Goal: Entertainment & Leisure: Consume media (video, audio)

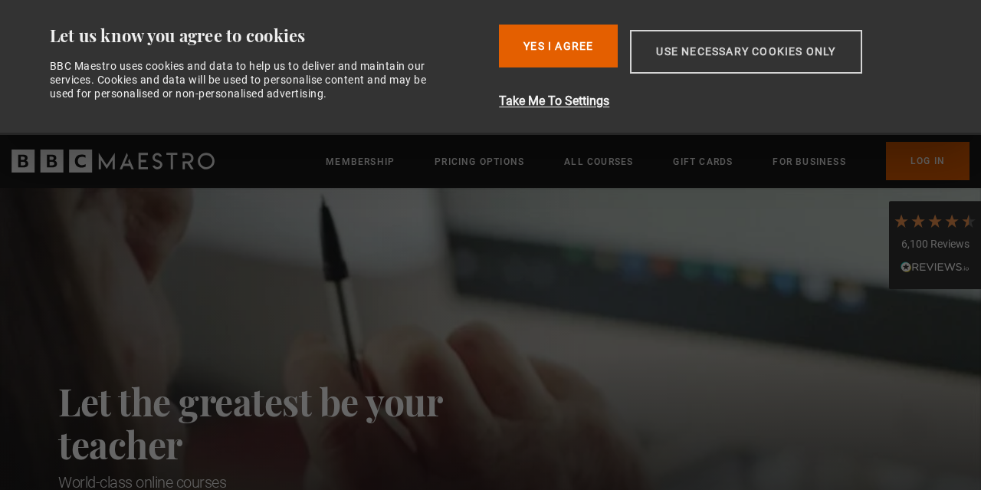
click at [675, 56] on button "Use necessary cookies only" at bounding box center [746, 52] width 232 height 44
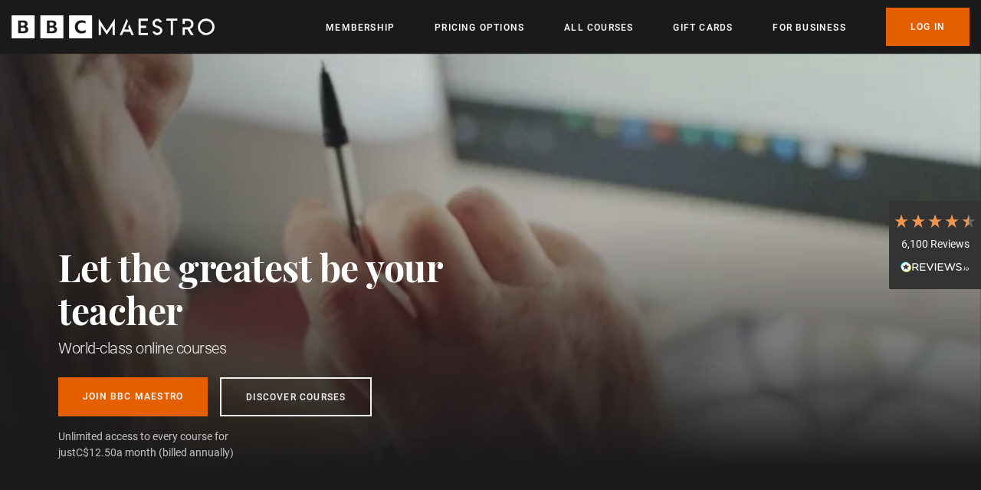
scroll to position [0, 199]
click at [930, 39] on link "Log In" at bounding box center [928, 27] width 84 height 38
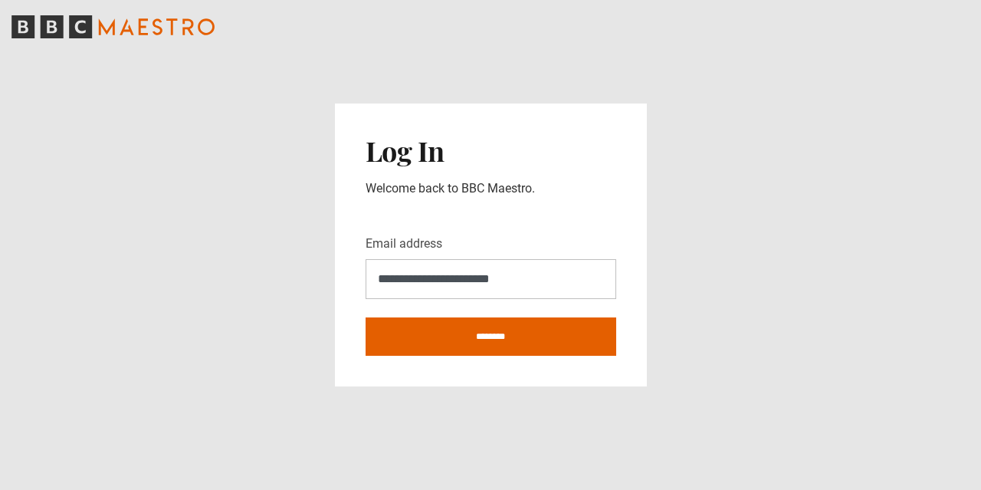
type input "**********"
click at [366, 317] on input "********" at bounding box center [491, 336] width 251 height 38
type input "**********"
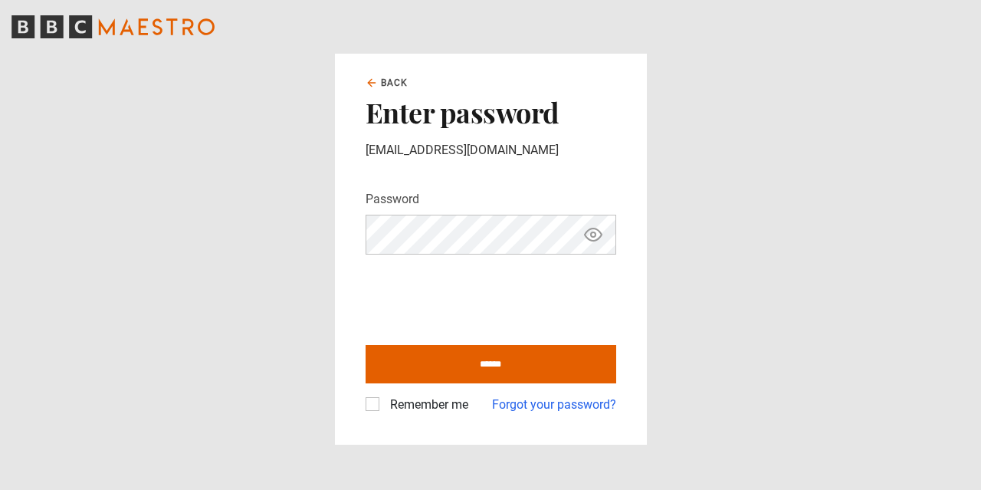
click at [592, 239] on icon "Show password" at bounding box center [593, 234] width 18 height 18
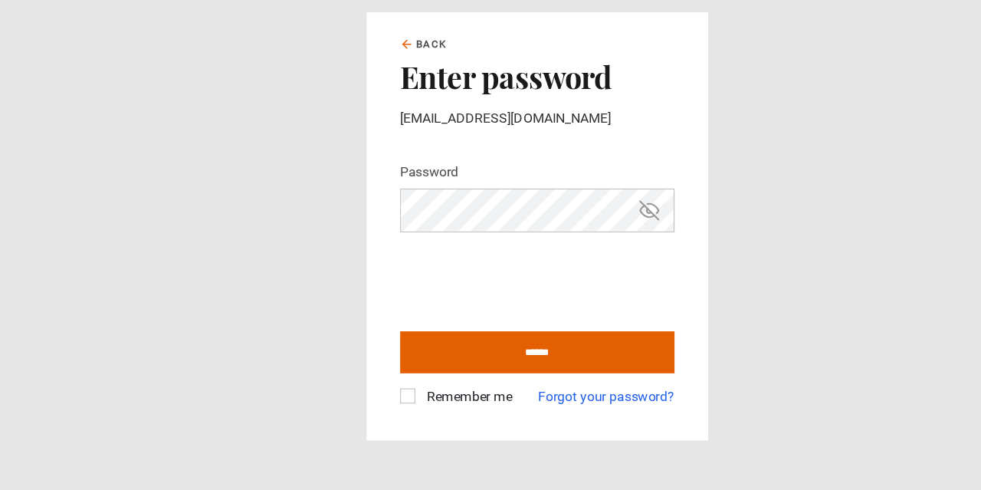
click at [384, 409] on label "Remember me" at bounding box center [426, 405] width 84 height 18
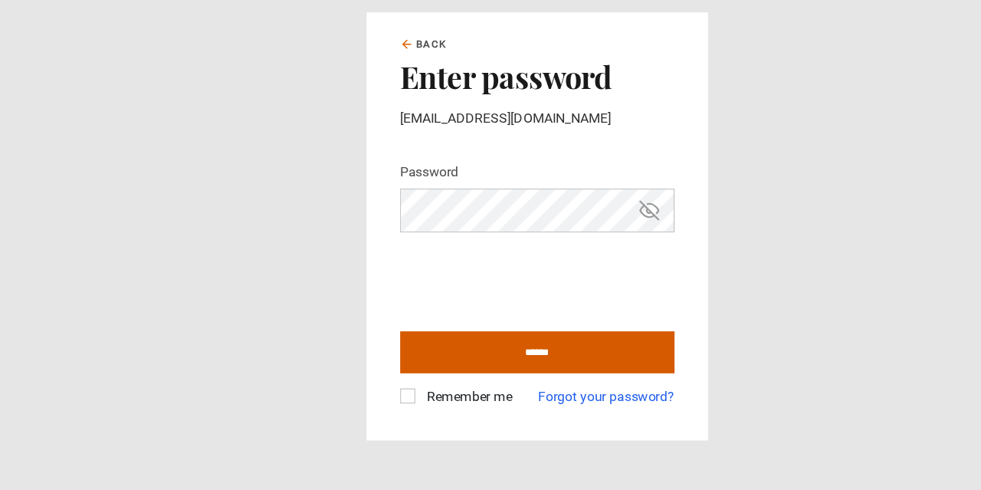
click at [399, 371] on input "******" at bounding box center [491, 364] width 251 height 38
type input "**********"
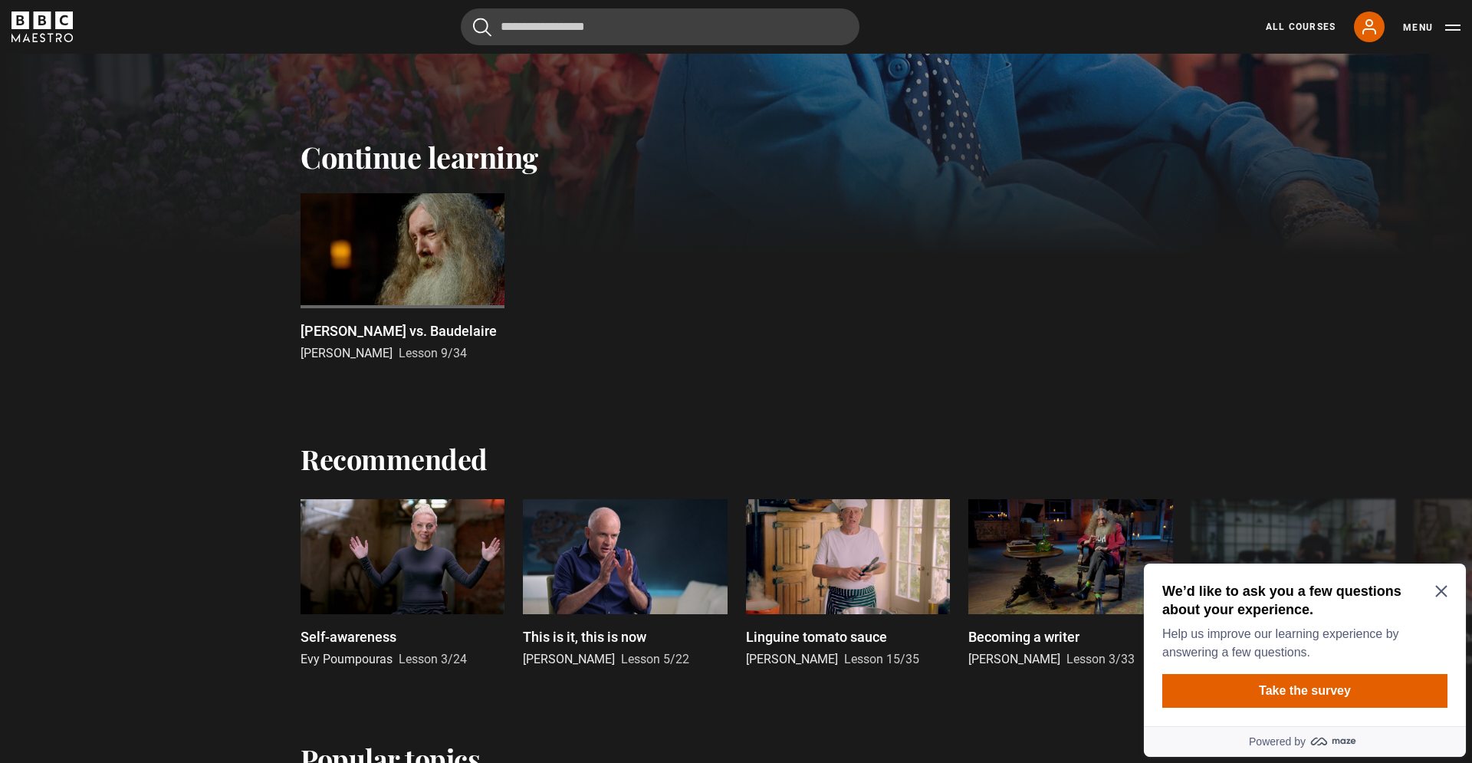
scroll to position [435, 0]
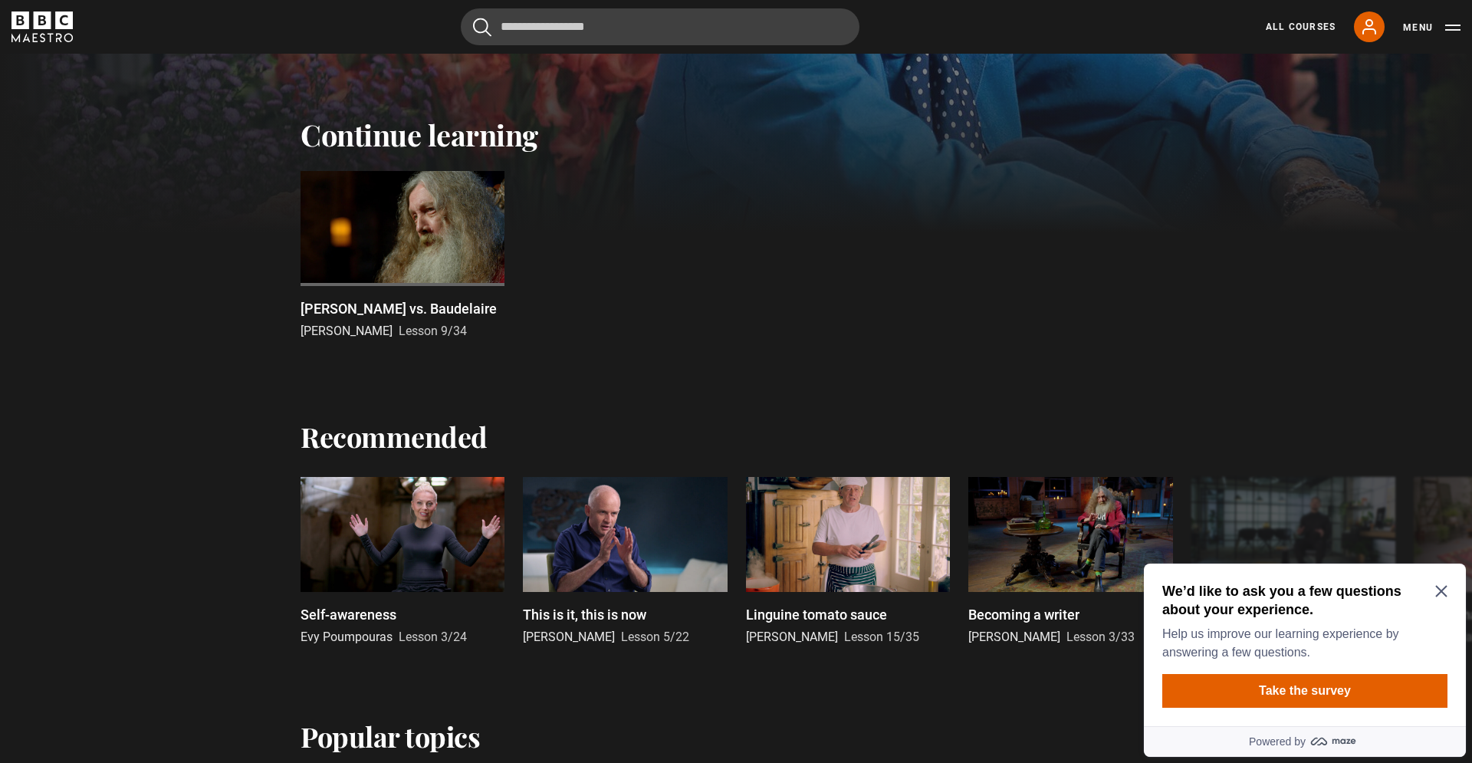
click at [373, 256] on div at bounding box center [402, 228] width 204 height 115
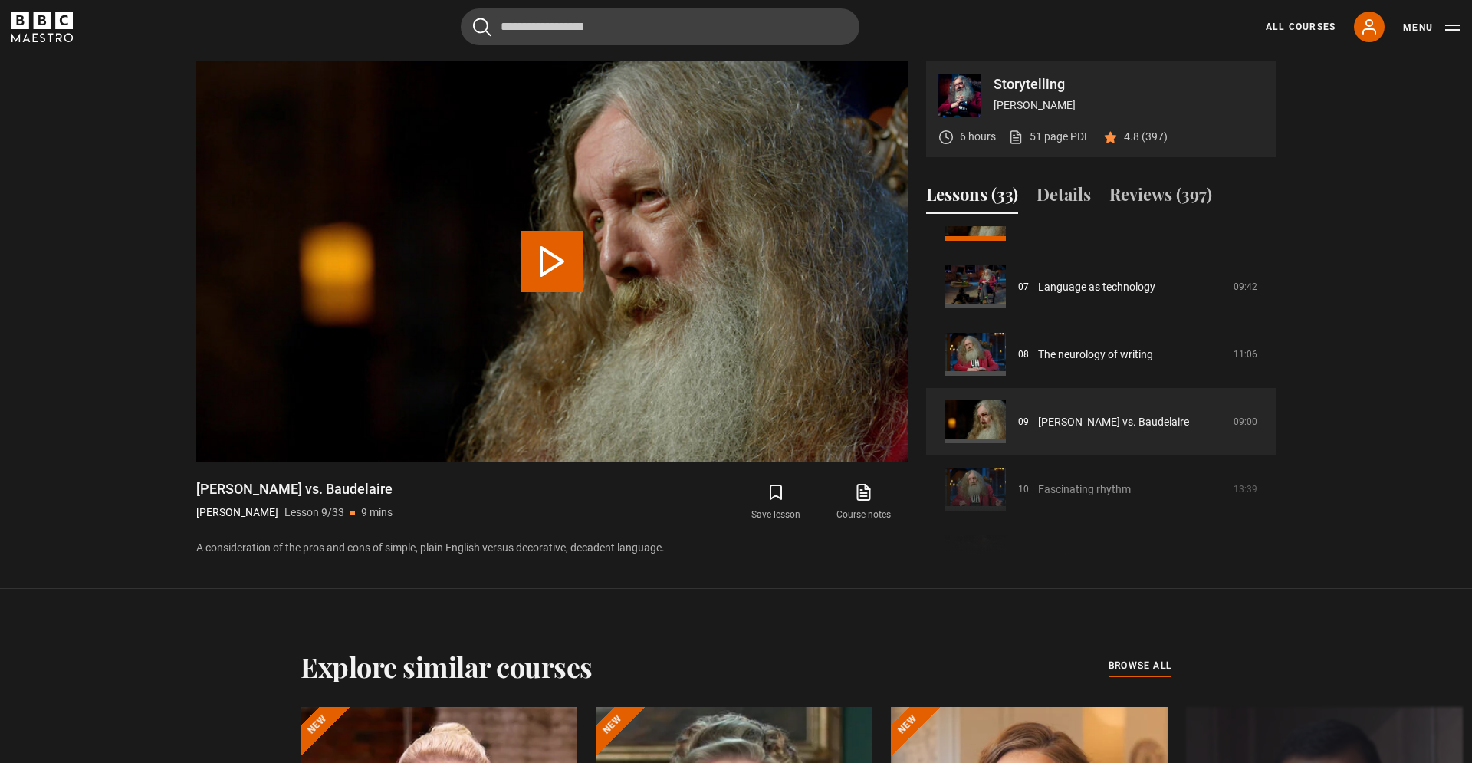
scroll to position [458, 0]
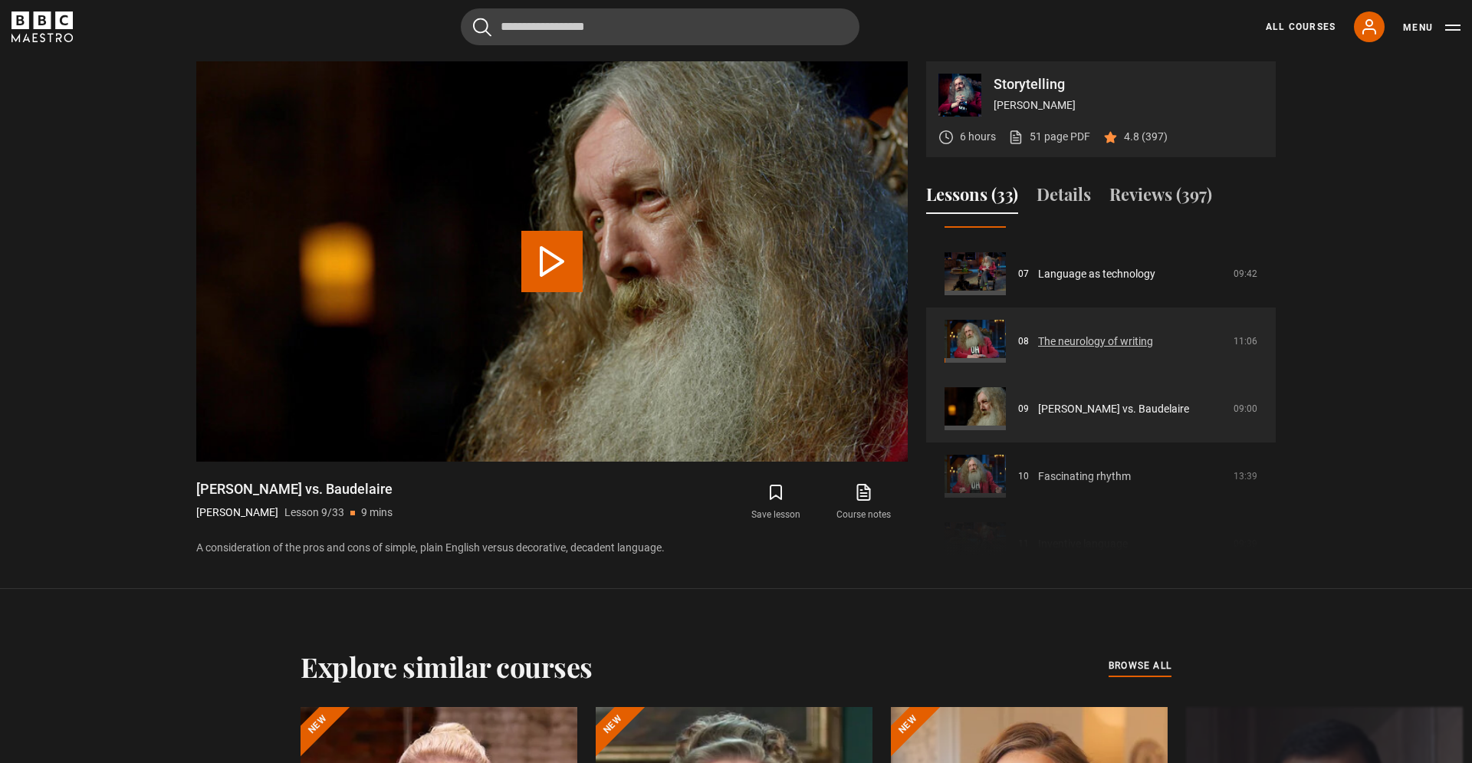
click at [1038, 350] on link "The neurology of writing" at bounding box center [1095, 341] width 115 height 16
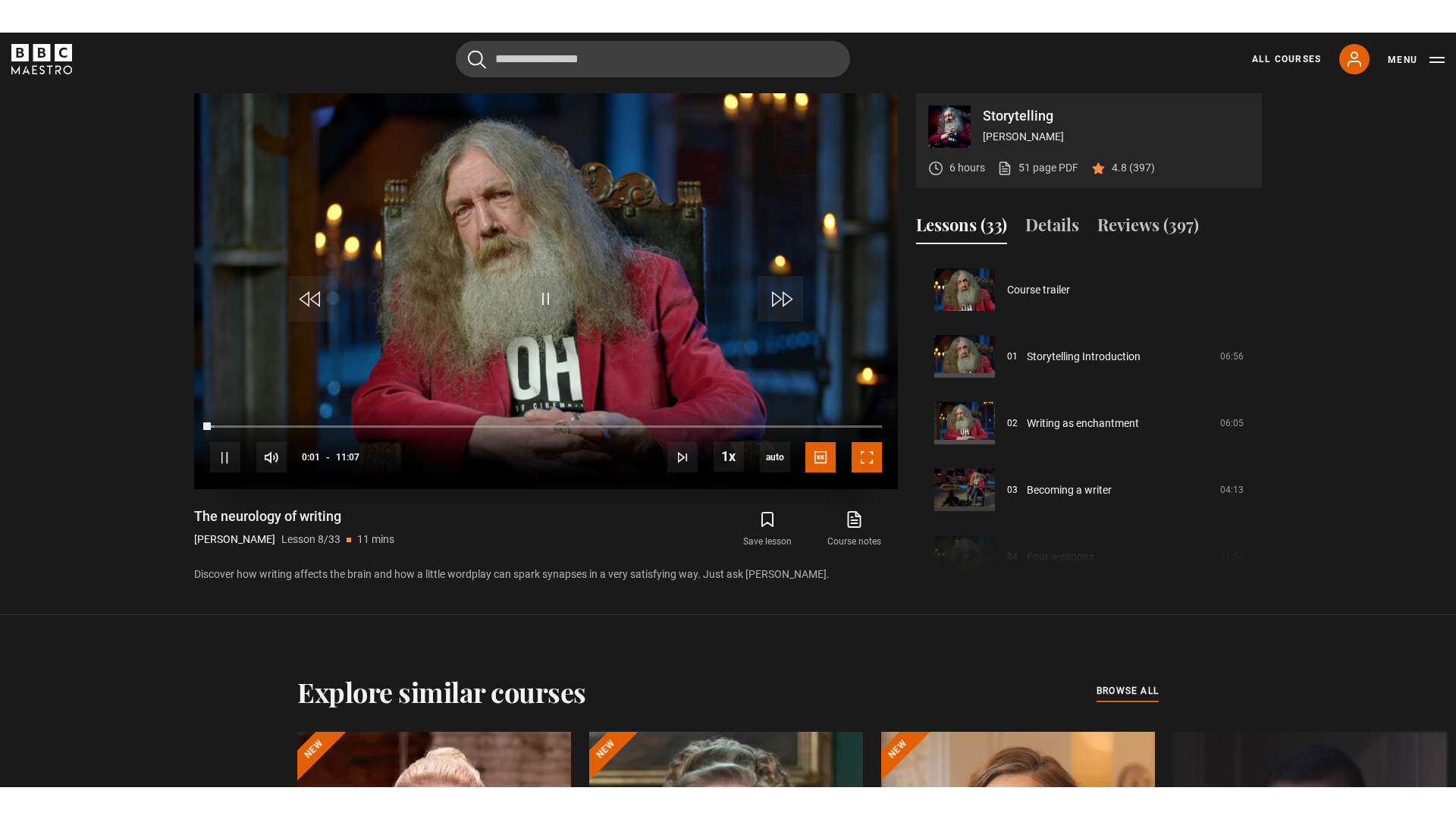
scroll to position [467, 0]
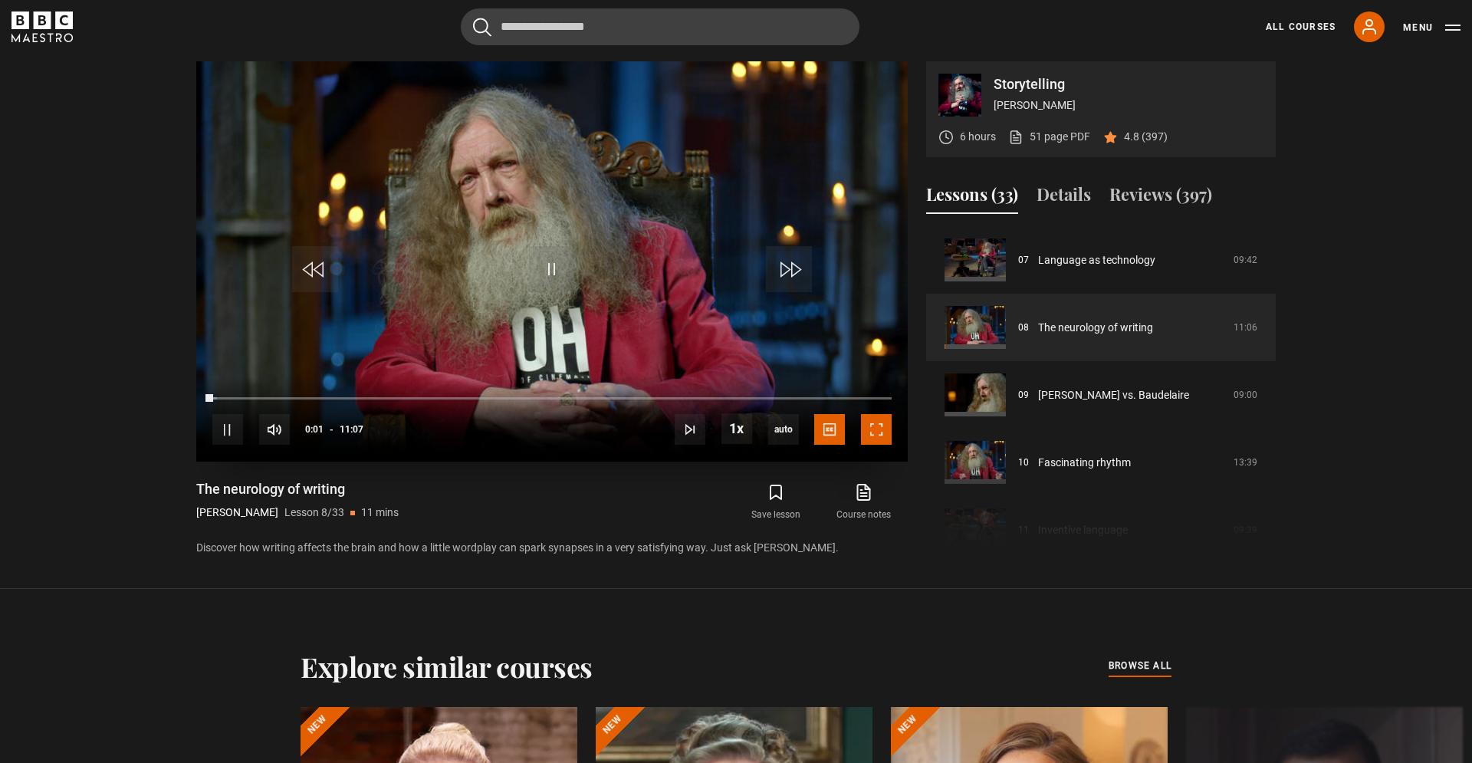
click at [873, 435] on span "Video Player" at bounding box center [876, 429] width 31 height 31
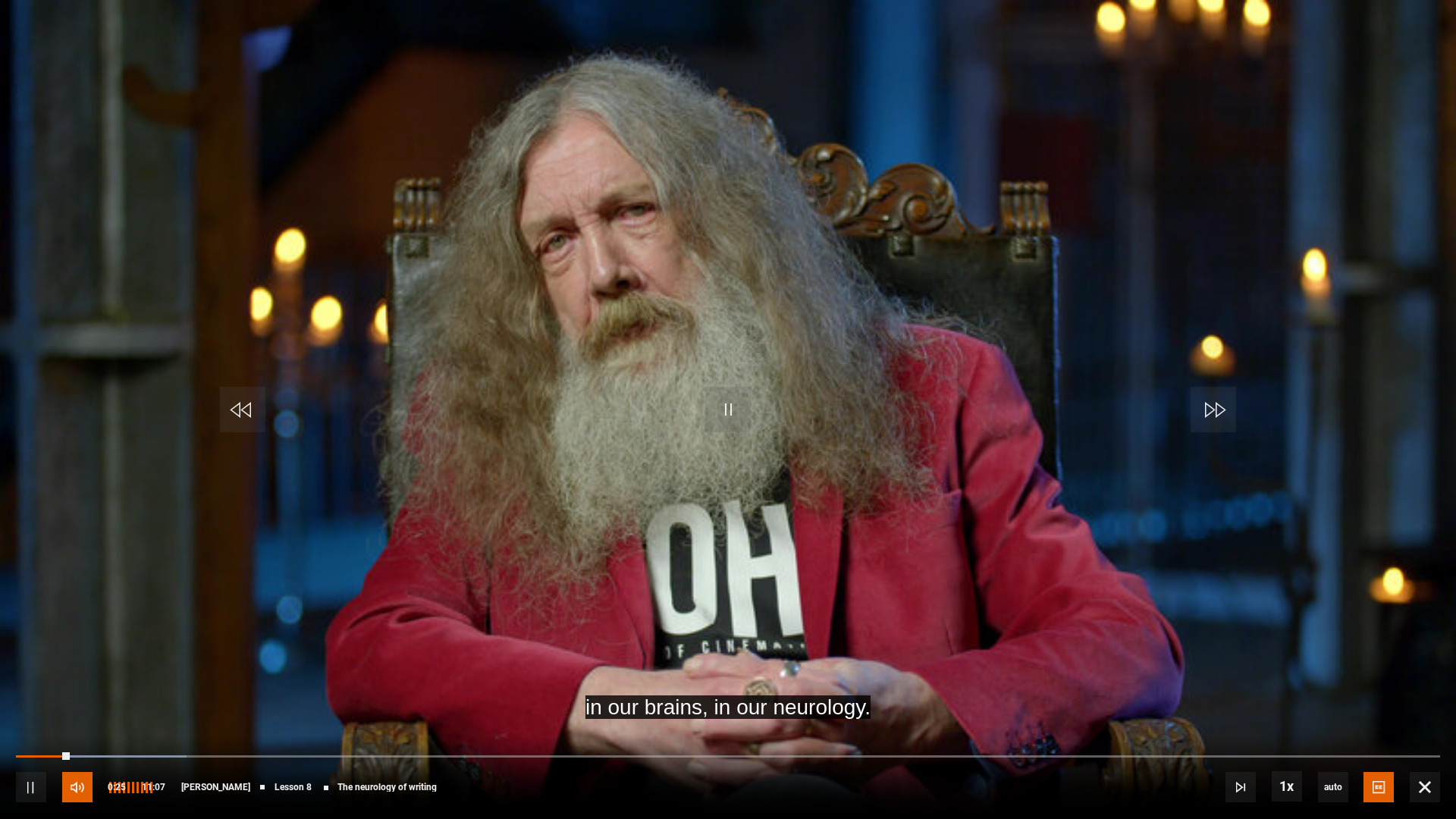
click at [87, 754] on span "Video Player" at bounding box center [77, 786] width 31 height 31
click at [86, 754] on span "Video Player" at bounding box center [77, 786] width 31 height 31
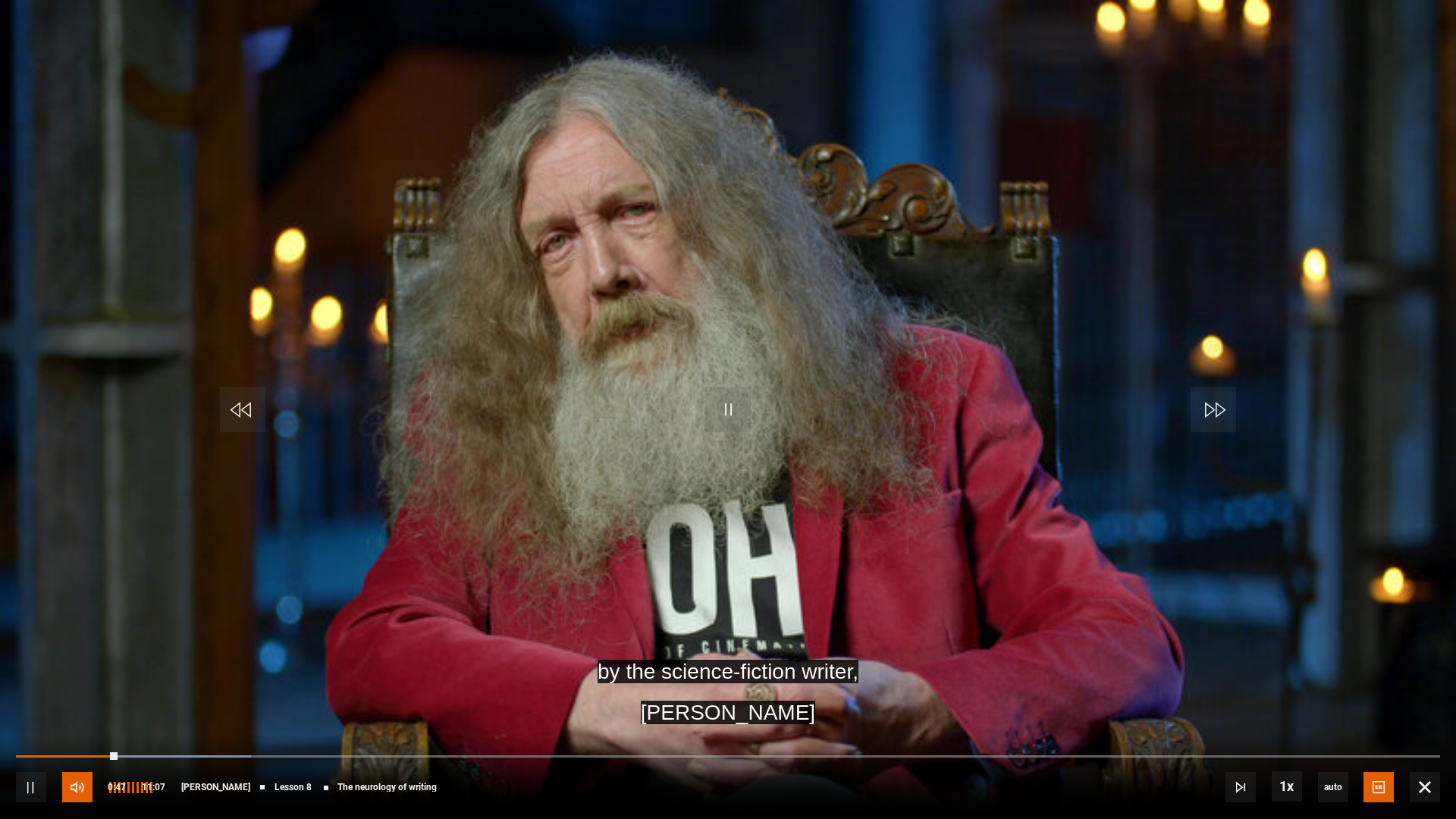
click at [81, 754] on span "Video Player" at bounding box center [77, 786] width 31 height 31
click at [147, 754] on li "Volume Level" at bounding box center [146, 786] width 2 height 11
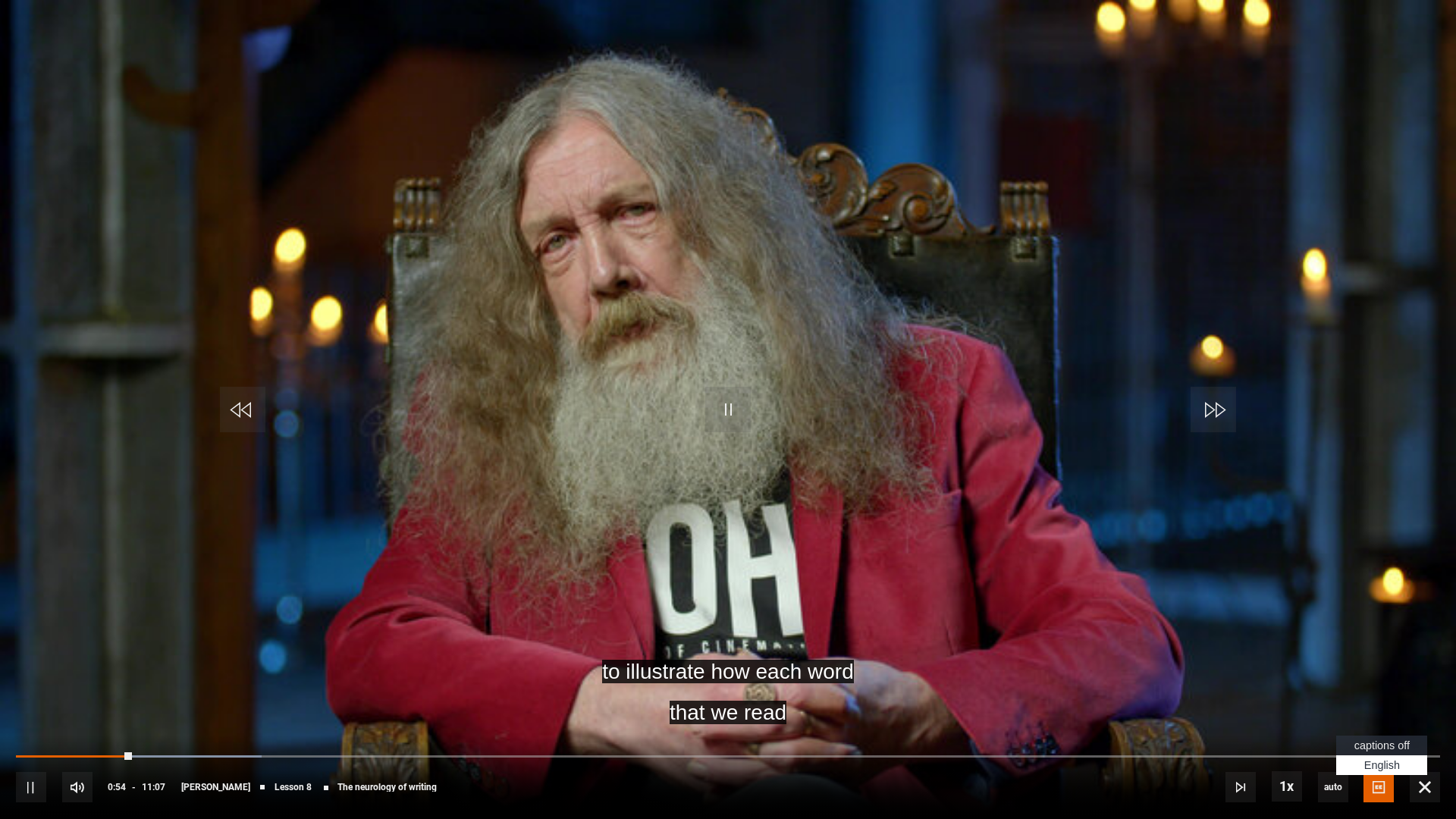
click at [1386, 750] on span "captions off" at bounding box center [1382, 745] width 55 height 12
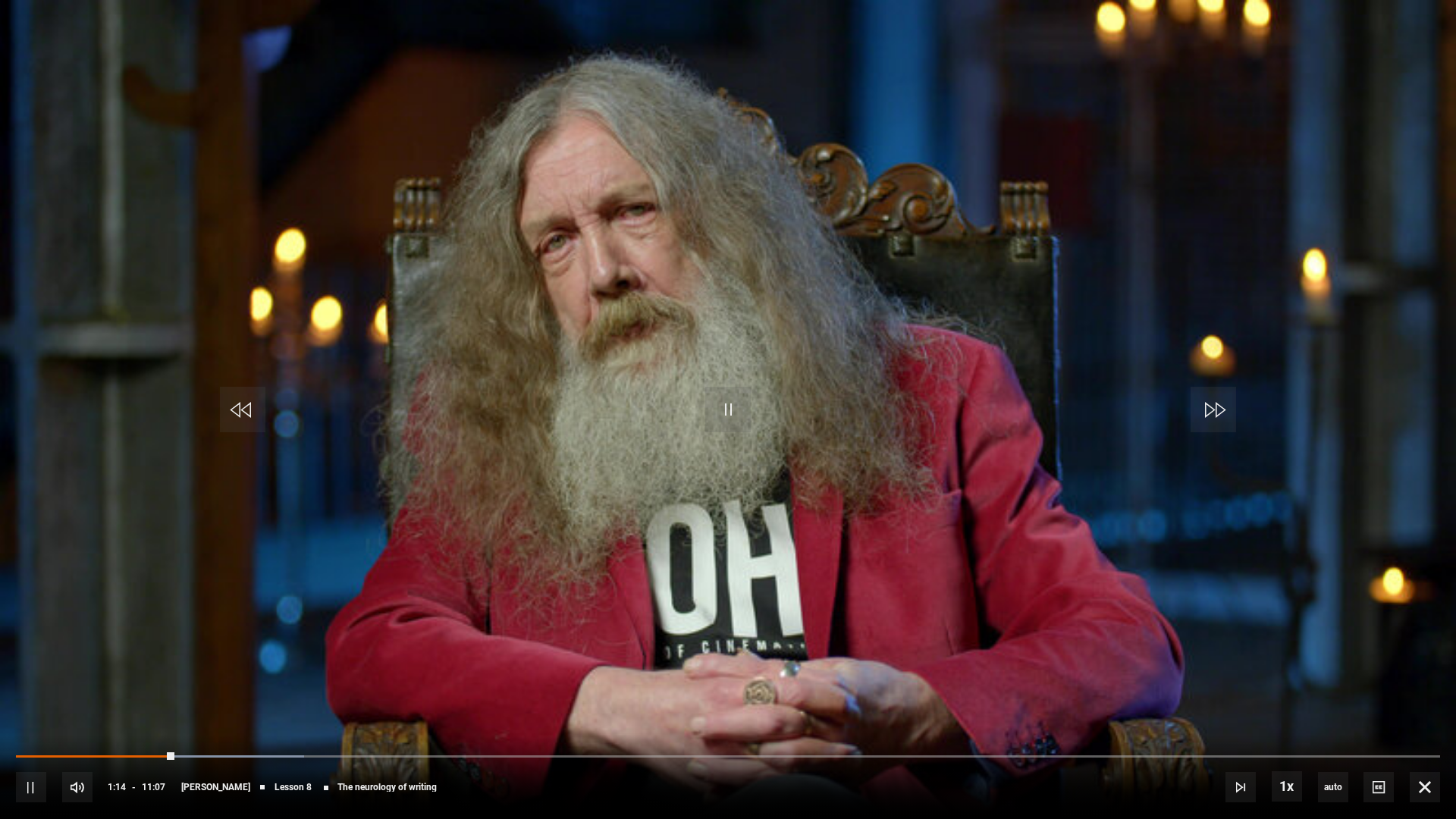
click at [21, 754] on div "10s Skip Back 10 seconds Pause 10s Skip Forward 10 seconds Loaded : 20.24% 00:0…" at bounding box center [728, 776] width 1456 height 84
drag, startPoint x: 171, startPoint y: 762, endPoint x: 1, endPoint y: 762, distance: 170.0
click at [1, 754] on div "10s Skip Back 10 seconds Pause 10s Skip Forward 10 seconds Loaded : 20.99% 00:3…" at bounding box center [728, 776] width 1456 height 84
drag, startPoint x: 177, startPoint y: 758, endPoint x: 21, endPoint y: 741, distance: 156.9
click at [21, 741] on div "10s Skip Back 10 seconds Play 10s Skip Forward 10 seconds Loaded : 20.99% 00:36…" at bounding box center [728, 776] width 1456 height 84
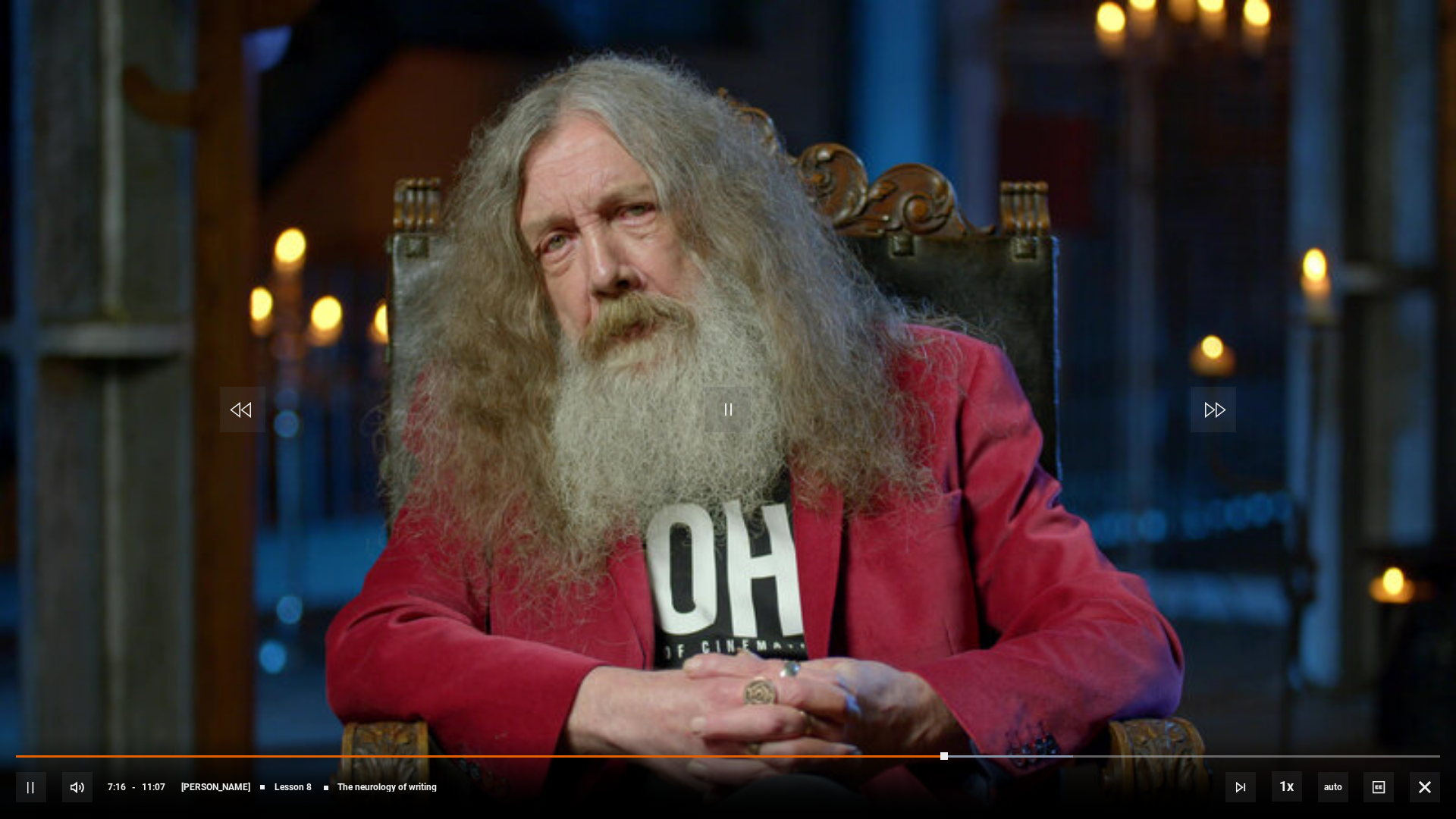
click at [476, 399] on video "Video Player" at bounding box center [728, 410] width 1456 height 819
